Goal: Task Accomplishment & Management: Use online tool/utility

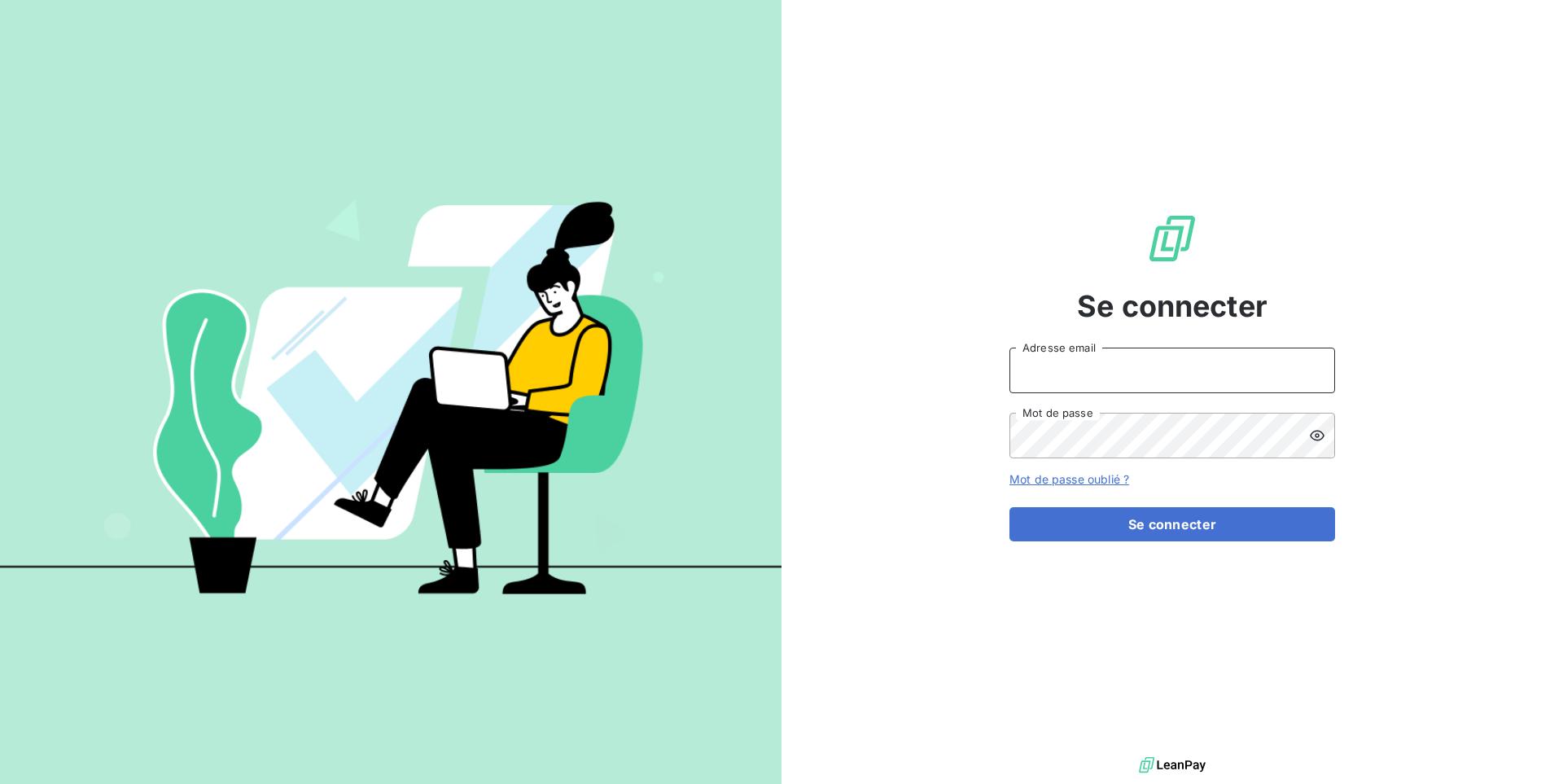
click at [1137, 365] on input "Adresse email" at bounding box center [1173, 370] width 326 height 45
paste input "eskimozsl"
type input "admin@eskimozsl"
click at [1010, 507] on button "Se connecter" at bounding box center [1173, 523] width 326 height 35
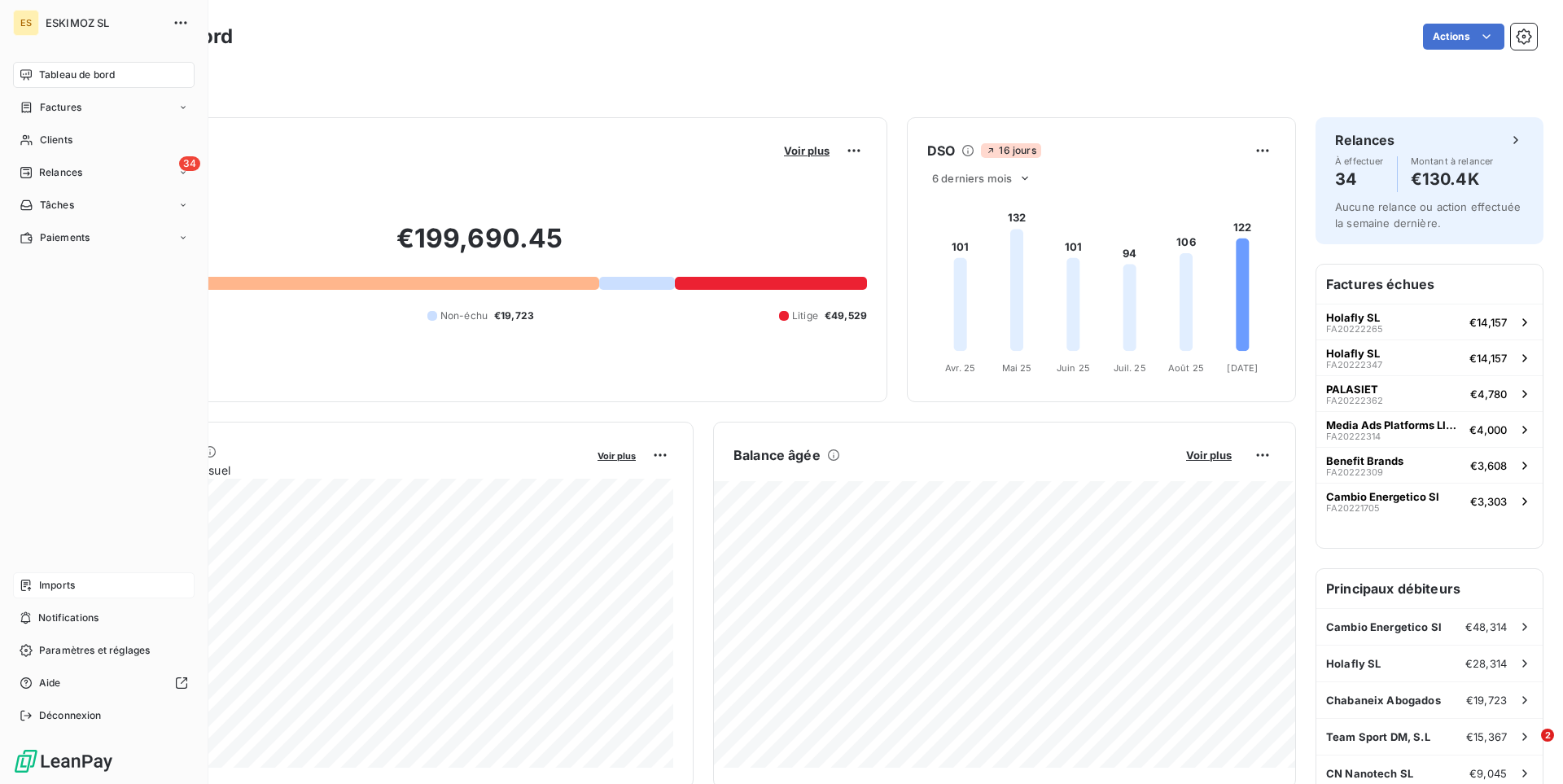
click at [34, 585] on div "Imports" at bounding box center [104, 585] width 182 height 26
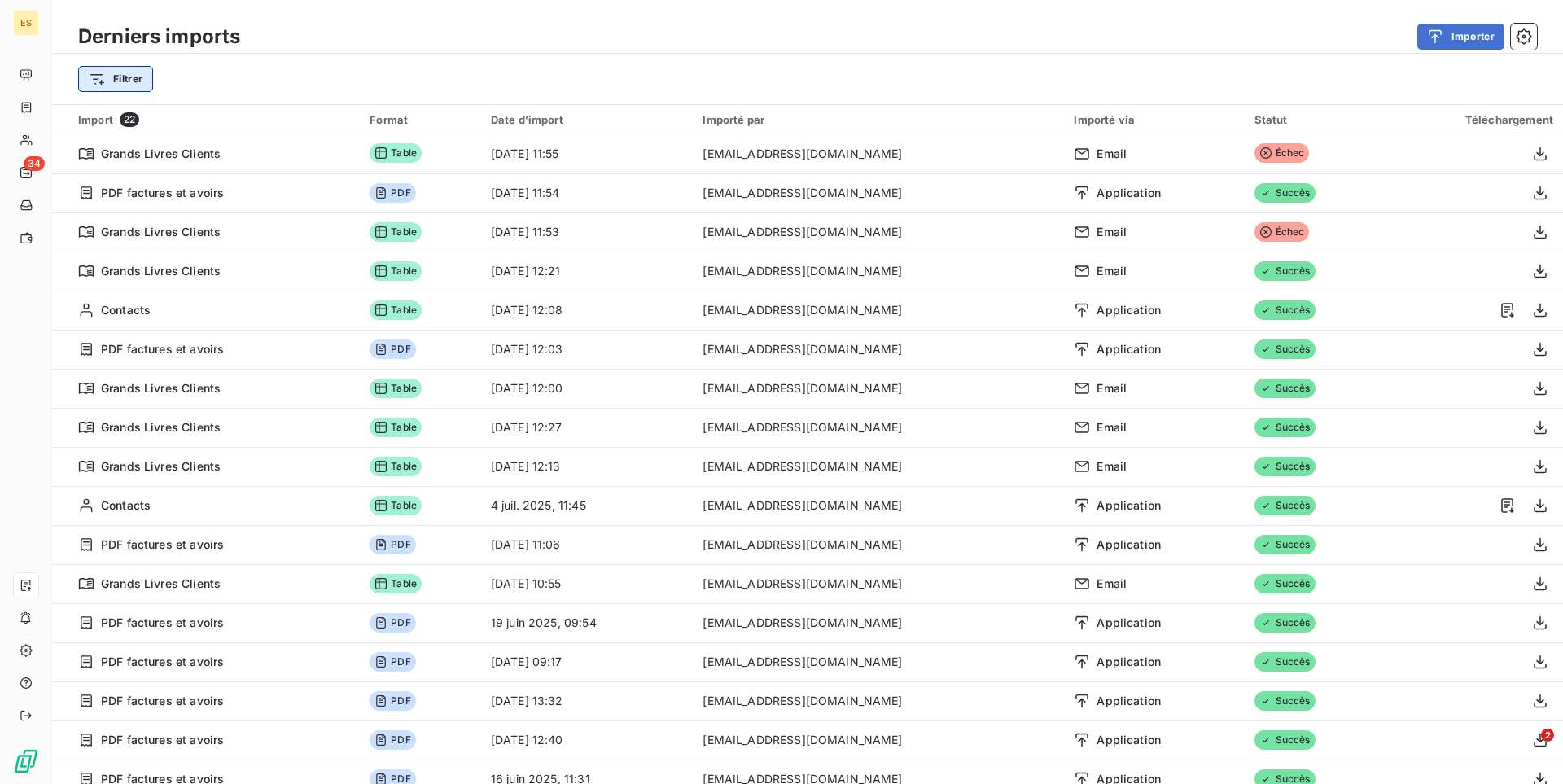
click at [127, 74] on html "ES 34 Derniers imports Importer Filtrer Import 22 Format Date d’import Importé …" at bounding box center [782, 392] width 1563 height 784
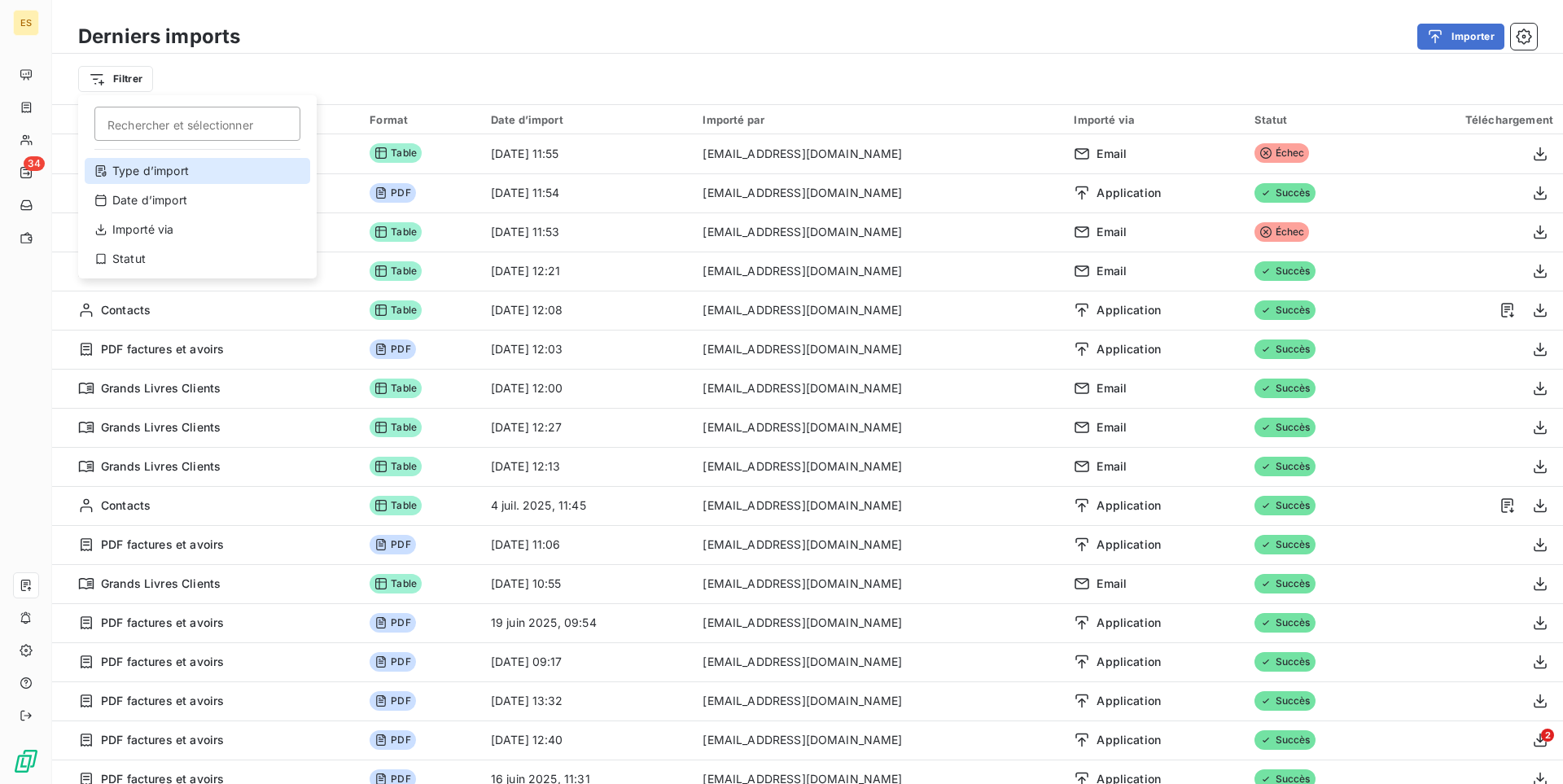
click at [175, 167] on div "Type d’import" at bounding box center [198, 171] width 225 height 26
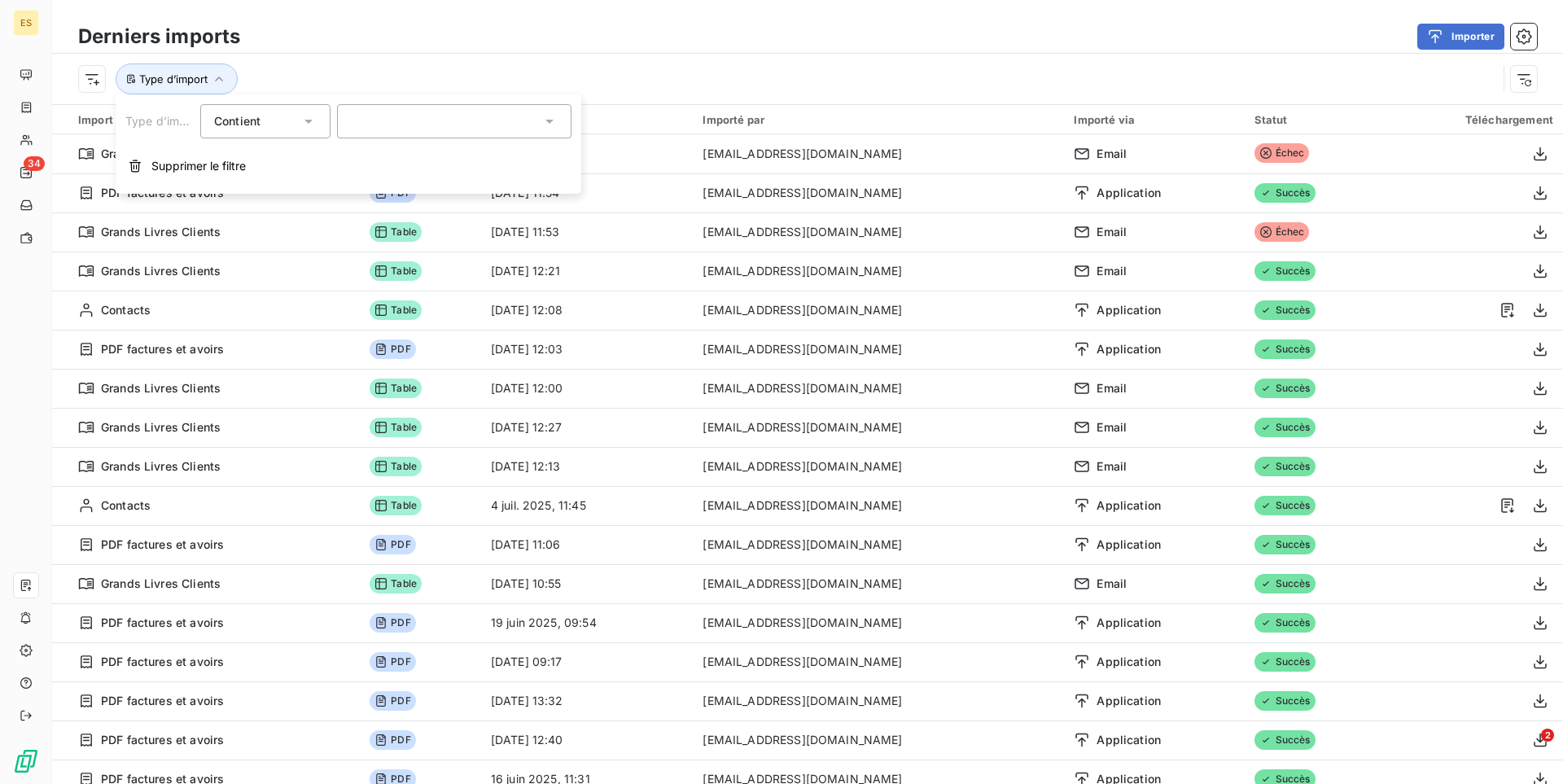
click at [366, 125] on div at bounding box center [453, 120] width 234 height 35
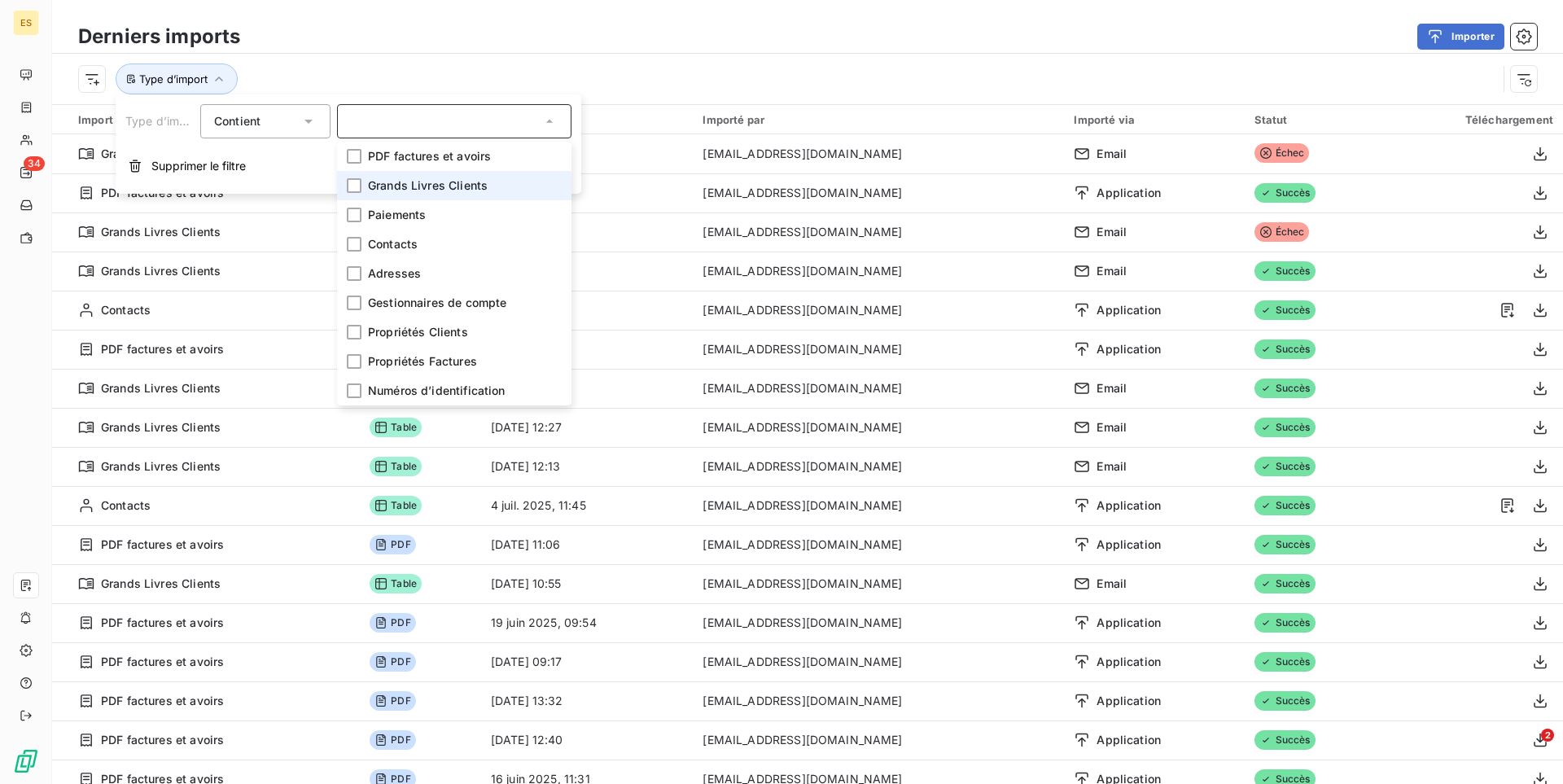
click at [396, 184] on span "Grands Livres Clients" at bounding box center [427, 186] width 120 height 16
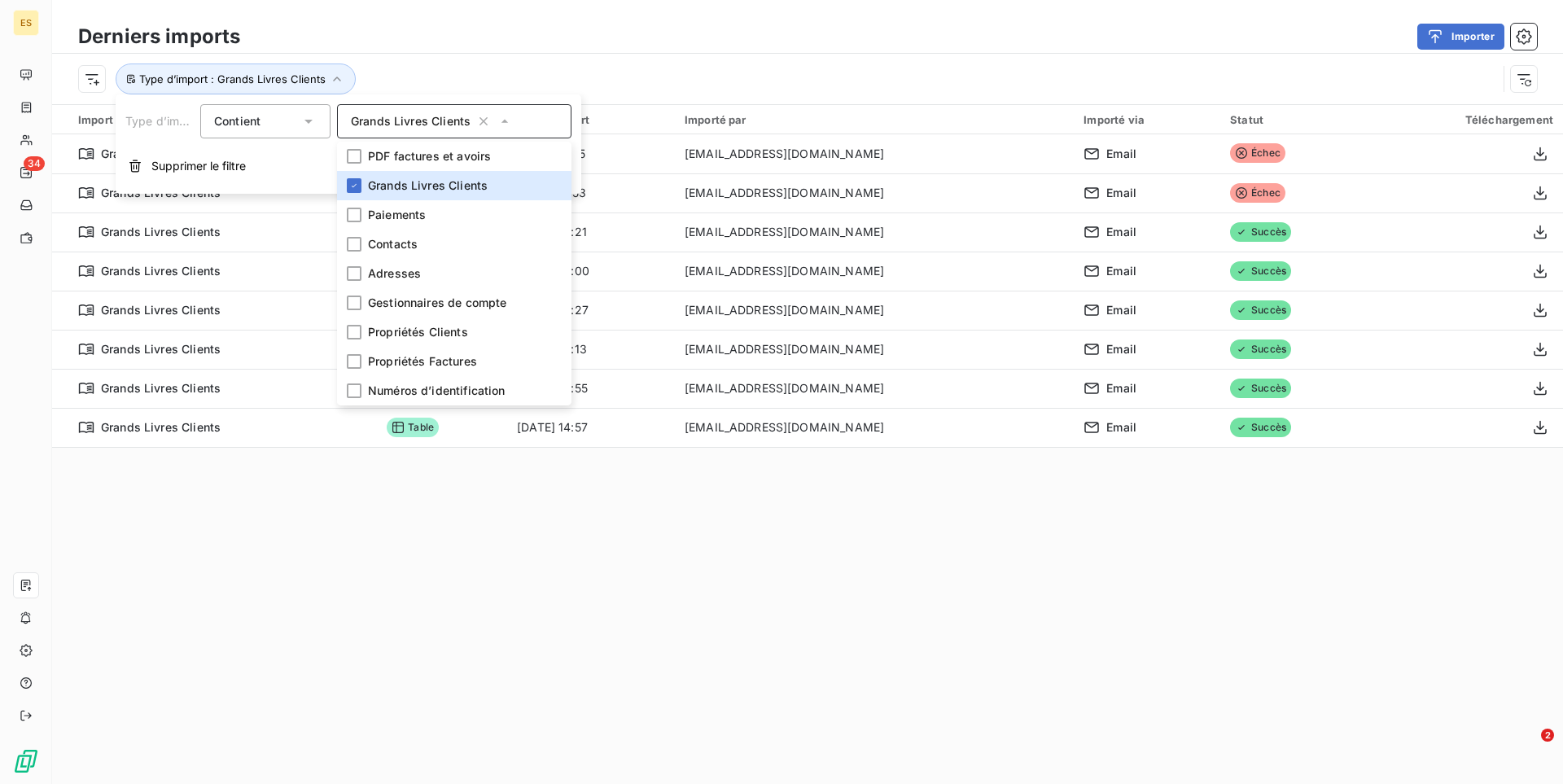
click at [743, 42] on div "Importer" at bounding box center [898, 37] width 1277 height 26
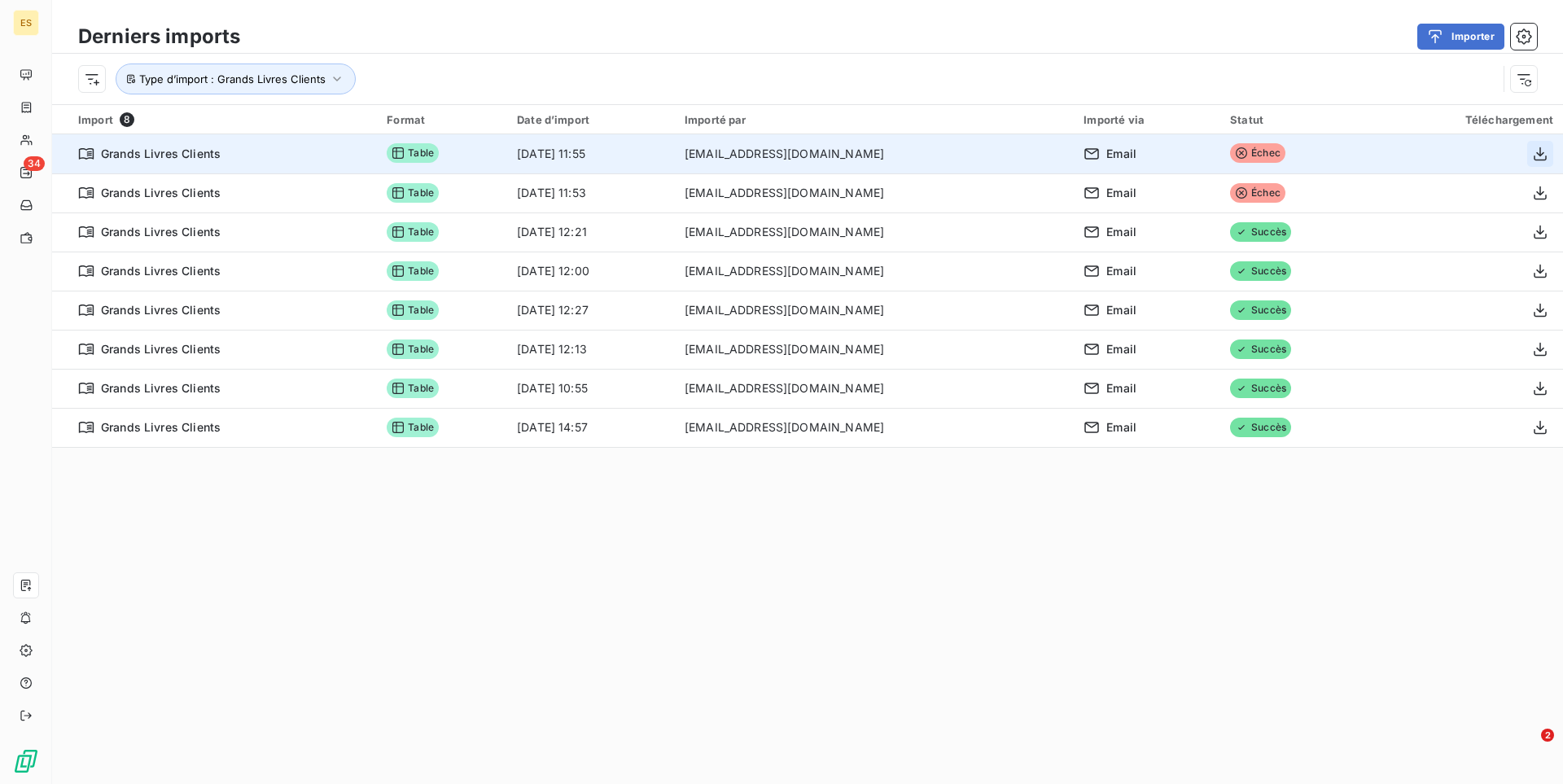
click at [1534, 159] on icon "button" at bounding box center [1540, 154] width 16 height 16
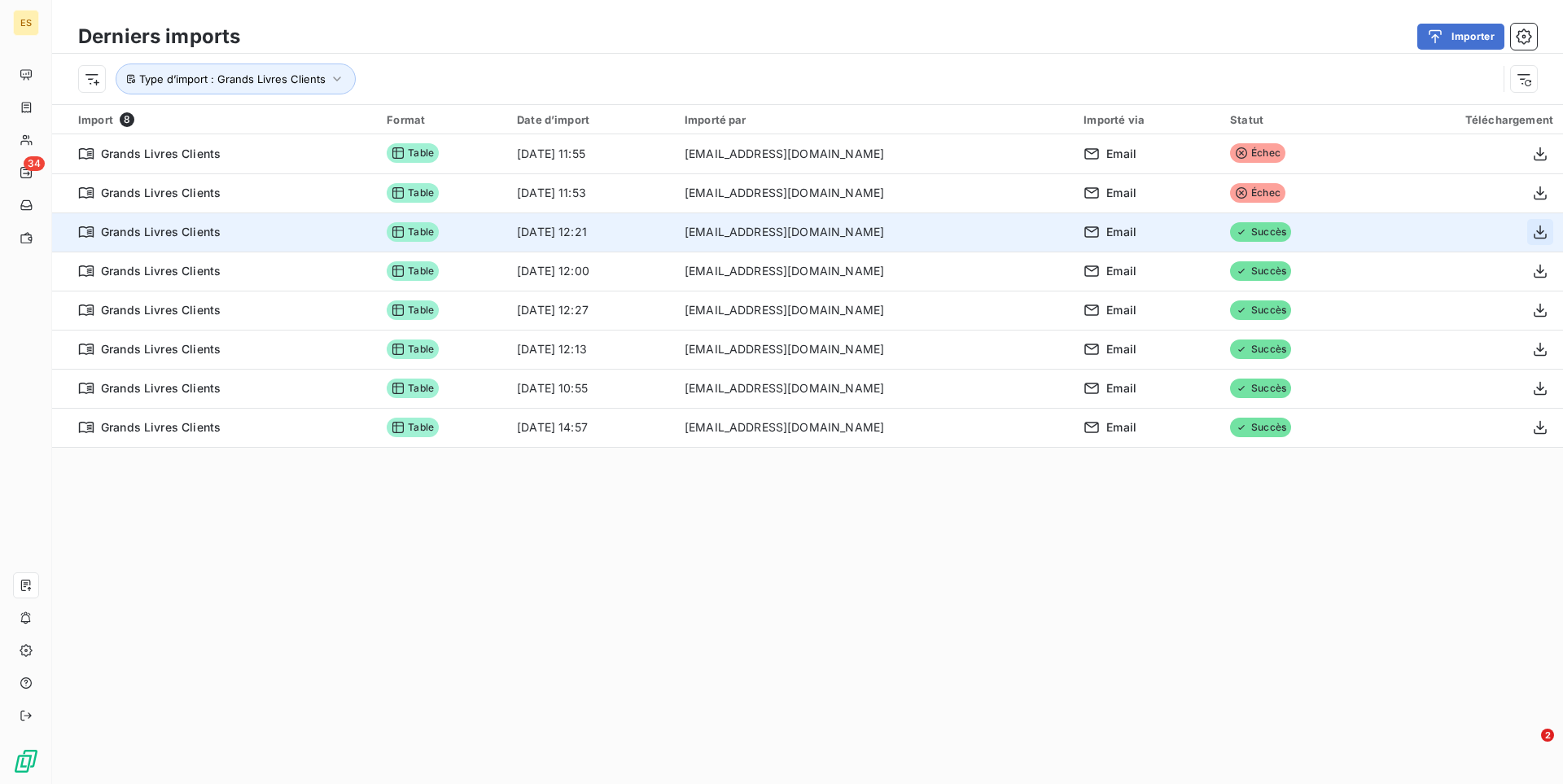
click at [1541, 243] on button "button" at bounding box center [1540, 232] width 26 height 26
